Goal: Task Accomplishment & Management: Use online tool/utility

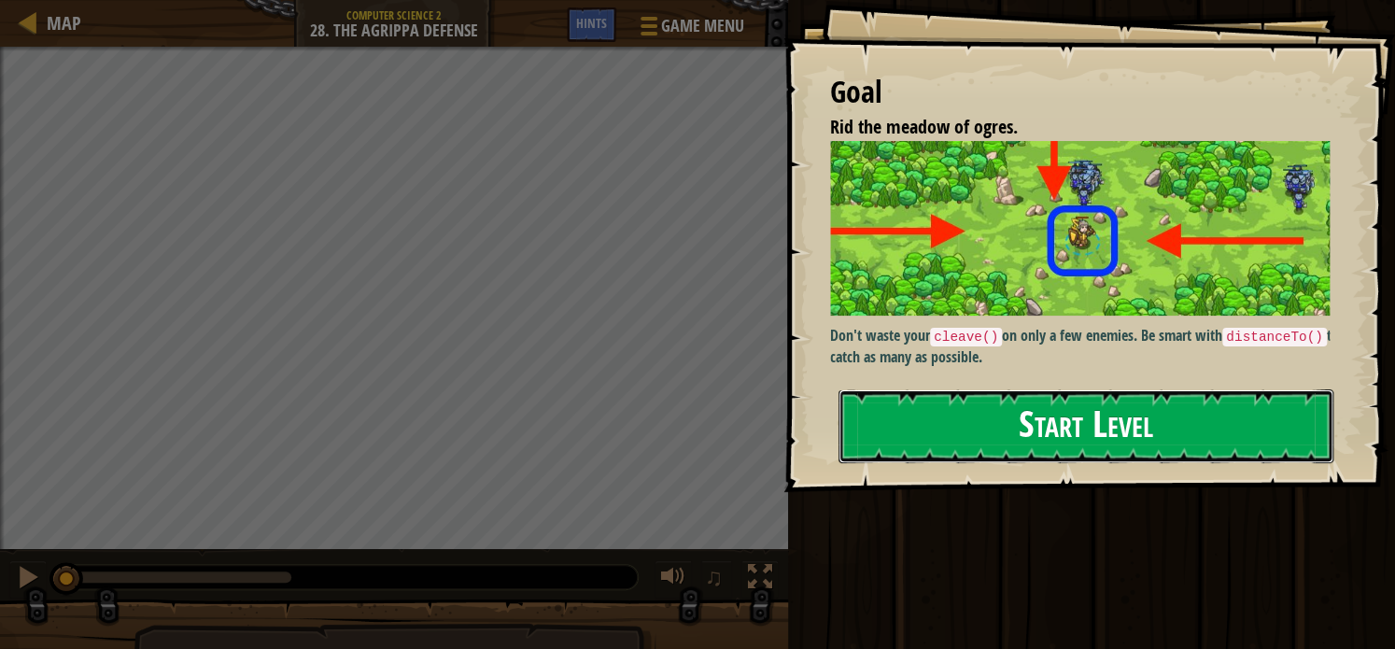
click at [1012, 429] on button "Start Level" at bounding box center [1085, 426] width 495 height 74
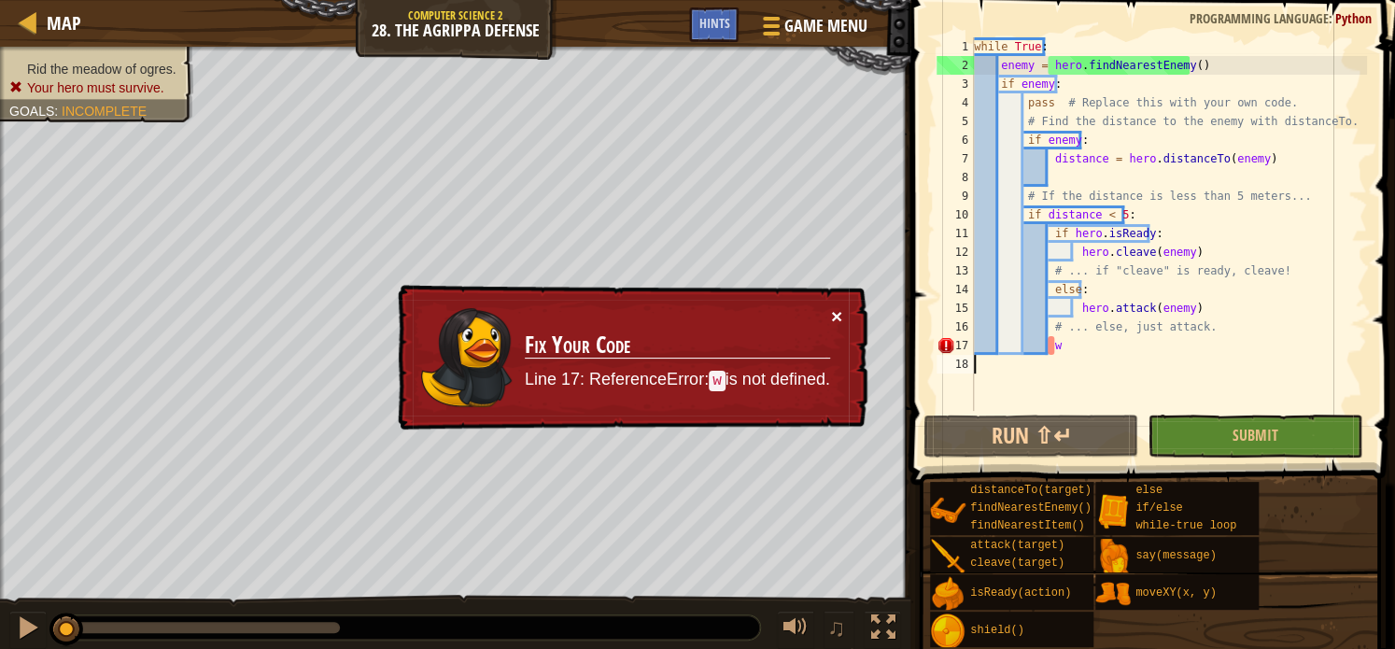
click at [831, 309] on button "×" at bounding box center [836, 316] width 11 height 20
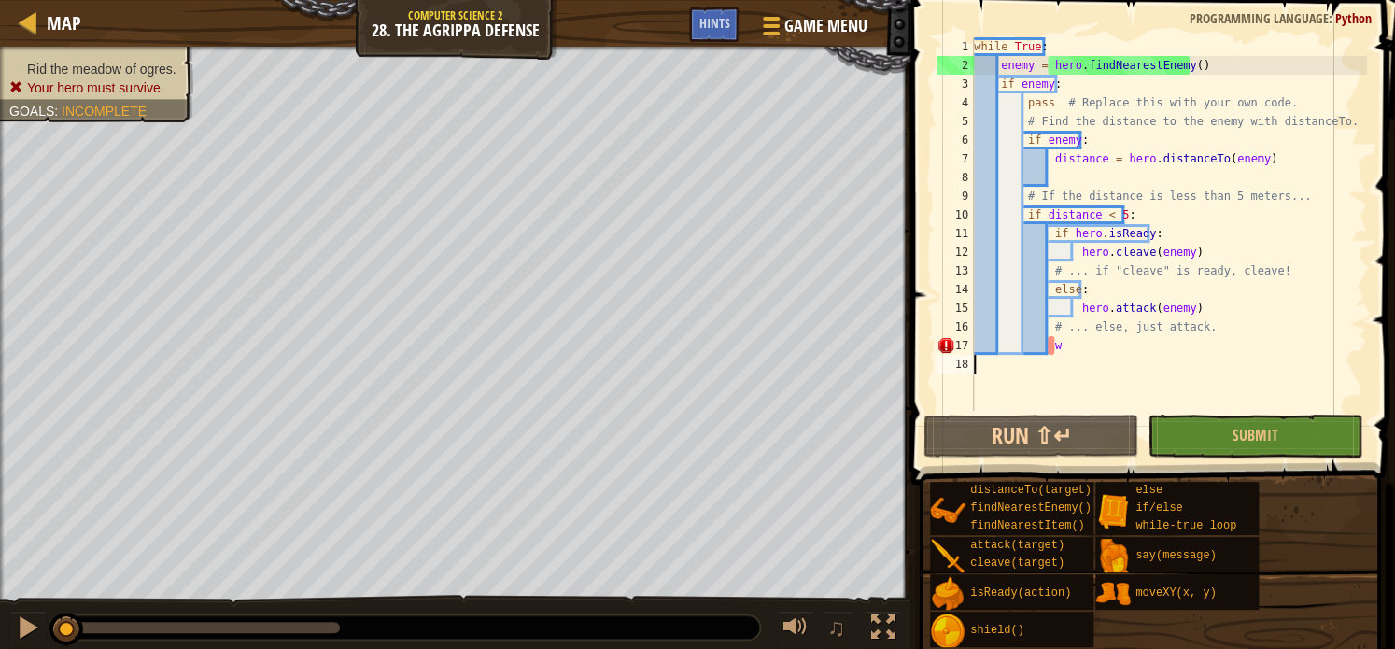
click at [1064, 346] on div "while True : enemy = hero . findNearestEnemy ( ) if enemy : pass # Replace this…" at bounding box center [1168, 242] width 397 height 411
type textarea "w"
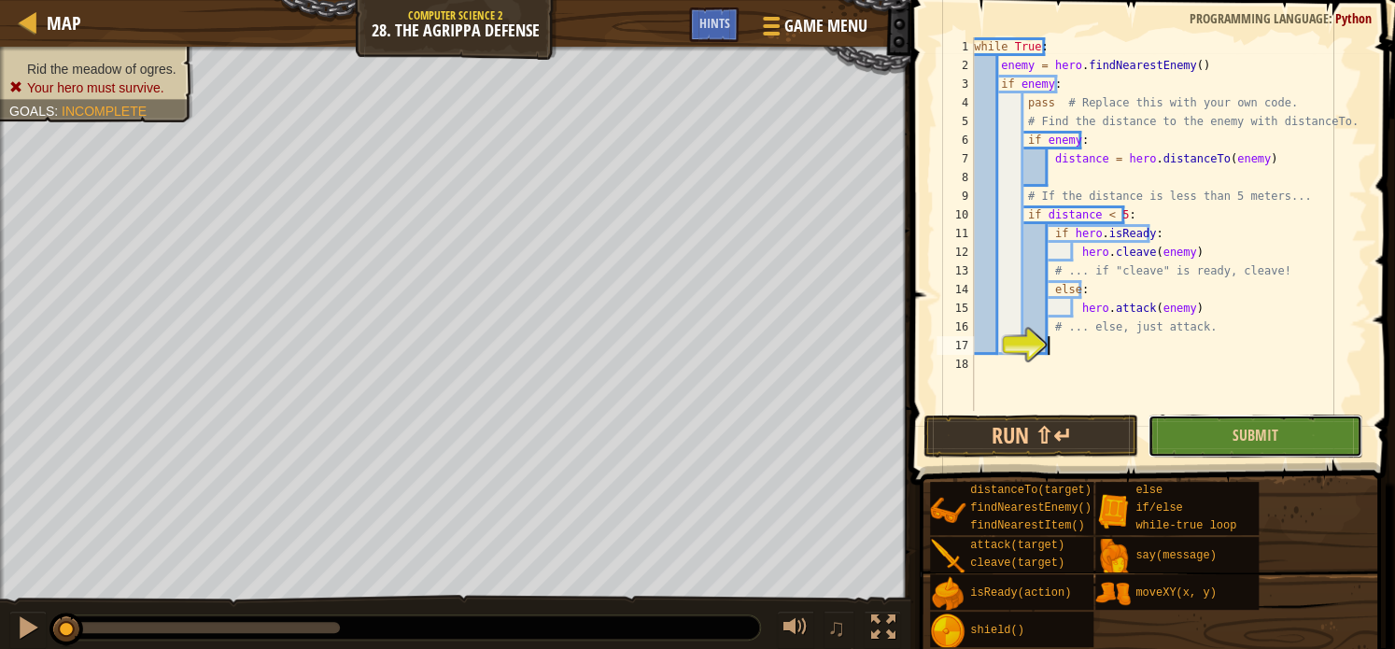
click at [1190, 441] on button "Submit" at bounding box center [1254, 436] width 215 height 43
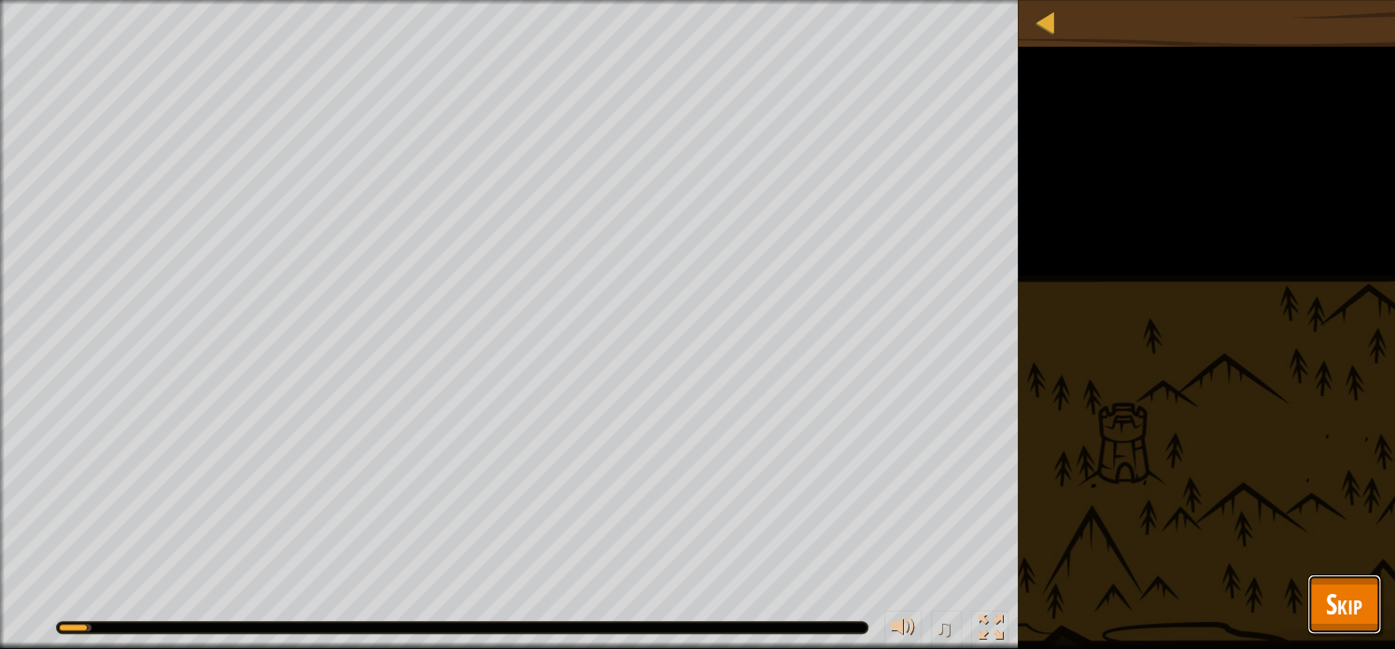
click at [1354, 617] on span "Skip" at bounding box center [1344, 603] width 36 height 38
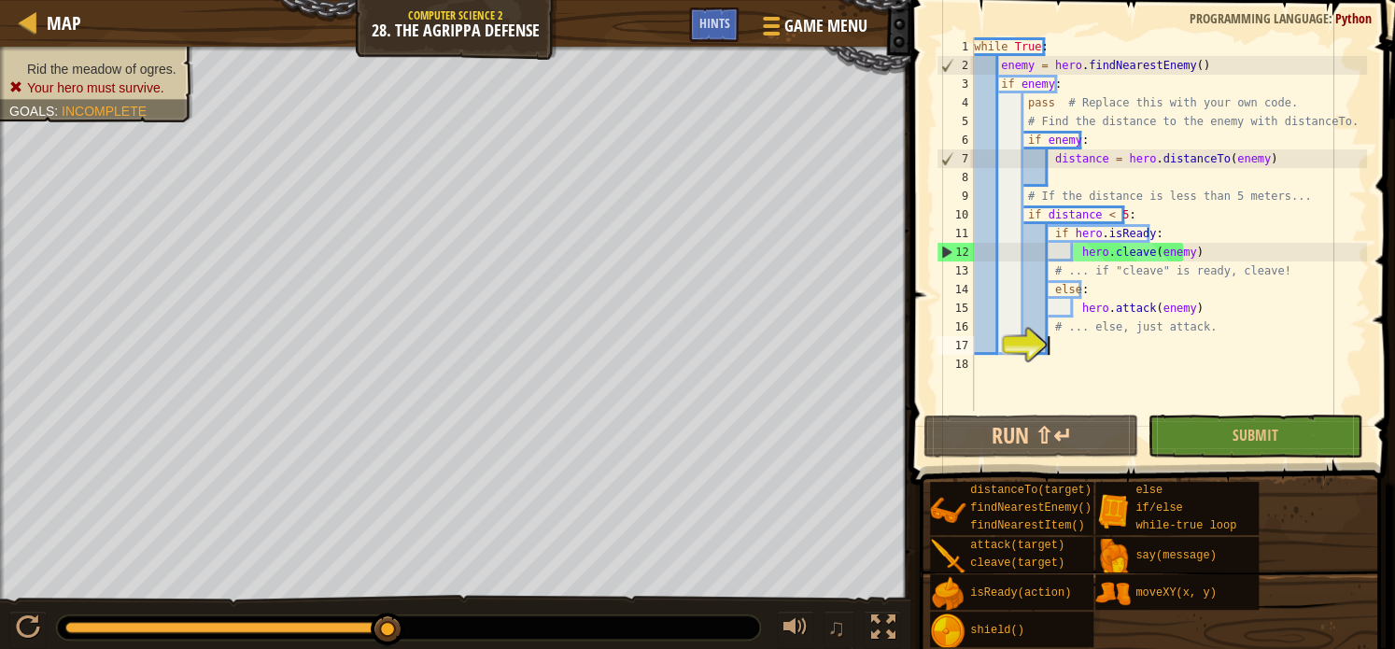
click at [1082, 344] on div "while True : enemy = hero . findNearestEnemy ( ) if enemy : pass # Replace this…" at bounding box center [1168, 242] width 397 height 411
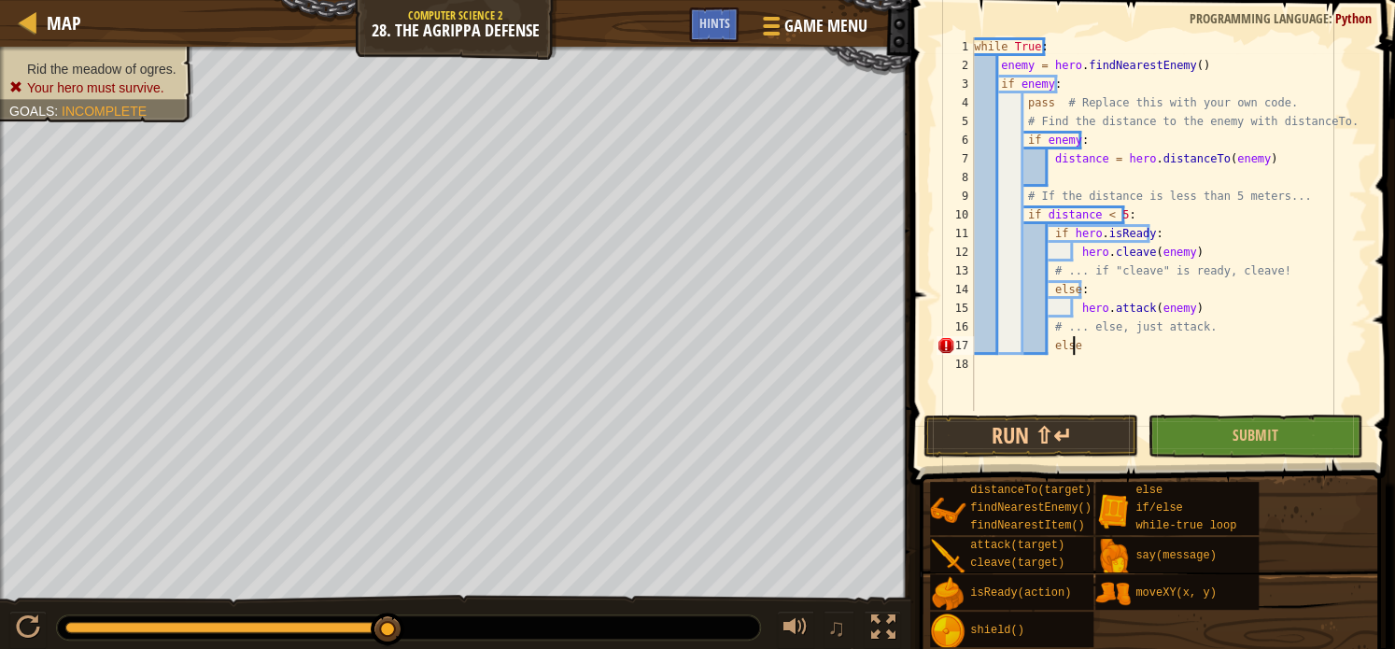
type textarea "else:"
click at [1076, 344] on div "while True : enemy = hero . findNearestEnemy ( ) if enemy : pass # Replace this…" at bounding box center [1168, 242] width 397 height 411
type textarea "e"
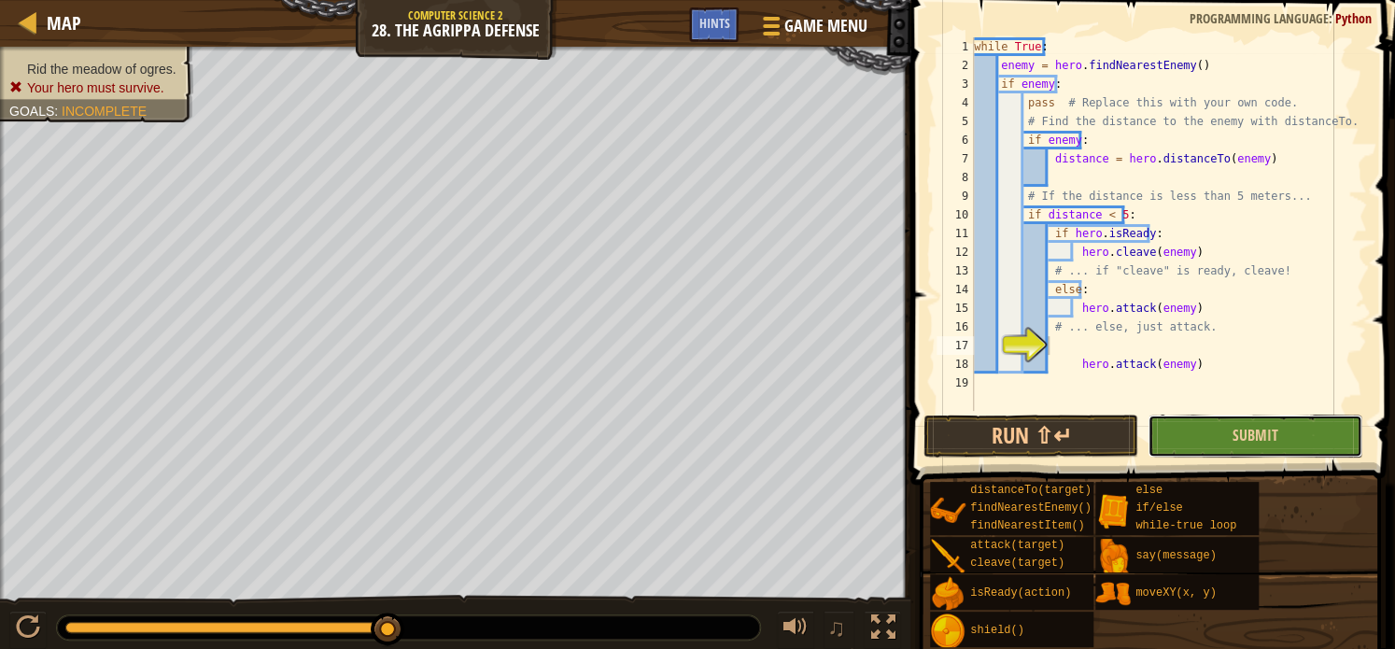
click at [1228, 423] on button "Submit" at bounding box center [1254, 436] width 215 height 43
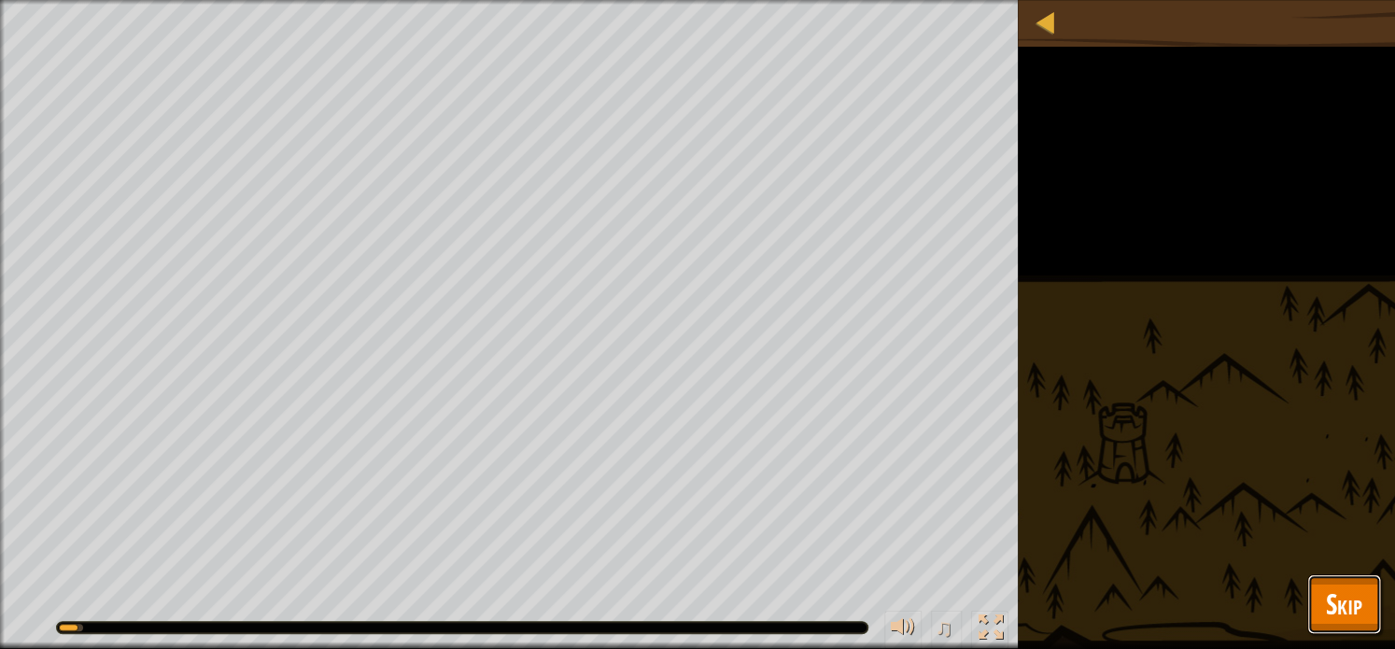
click at [1344, 611] on span "Skip" at bounding box center [1344, 603] width 36 height 38
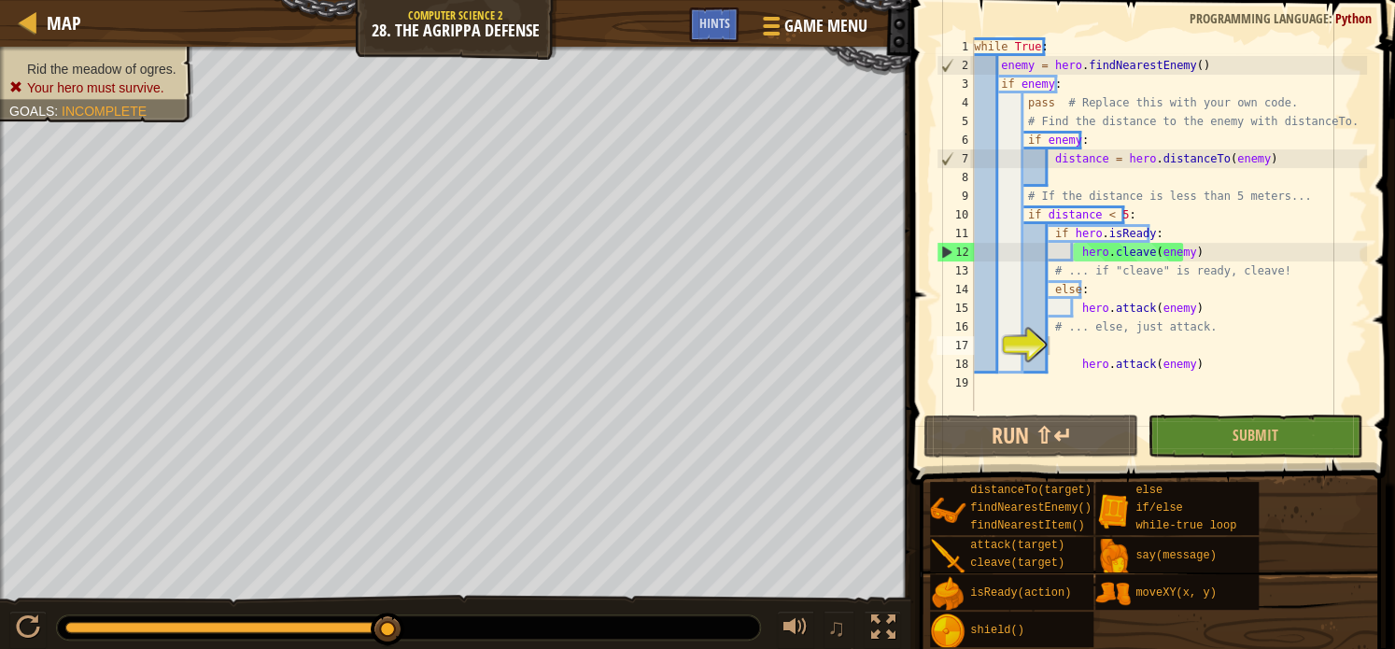
click at [1191, 358] on div "while True : enemy = hero . findNearestEnemy ( ) if enemy : pass # Replace this…" at bounding box center [1168, 242] width 397 height 411
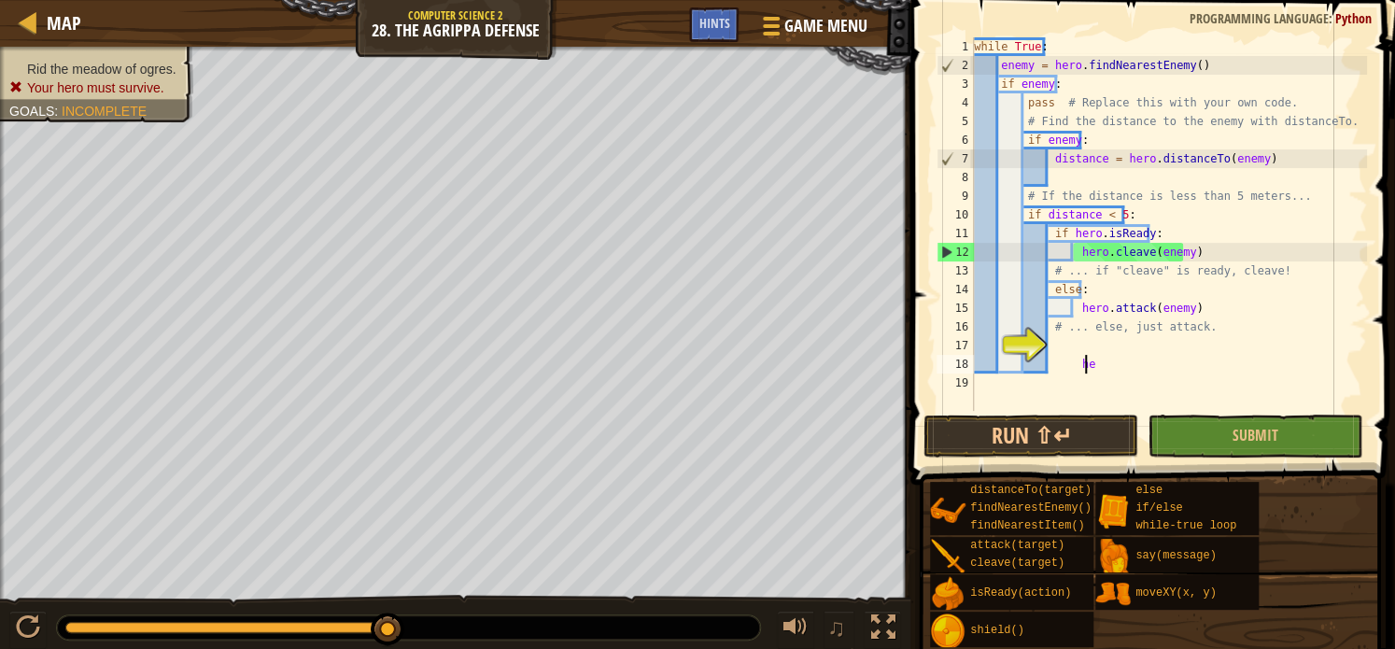
type textarea "h"
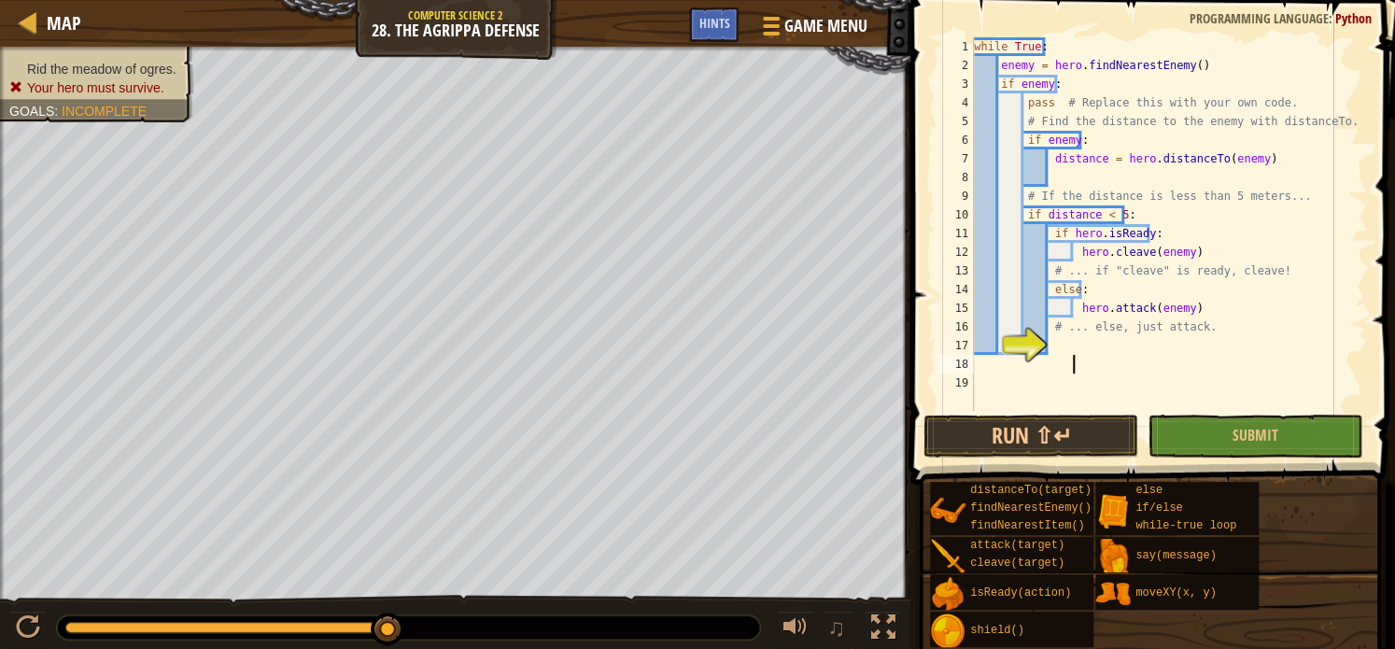
click at [1083, 355] on div "while True : enemy = hero . findNearestEnemy ( ) if enemy : pass # Replace this…" at bounding box center [1168, 242] width 397 height 411
click at [1050, 335] on div "while True : enemy = hero . findNearestEnemy ( ) if enemy : pass # Replace this…" at bounding box center [1168, 242] width 397 height 411
type textarea "# ... else, just attack."
